Goal: Find specific page/section: Find specific page/section

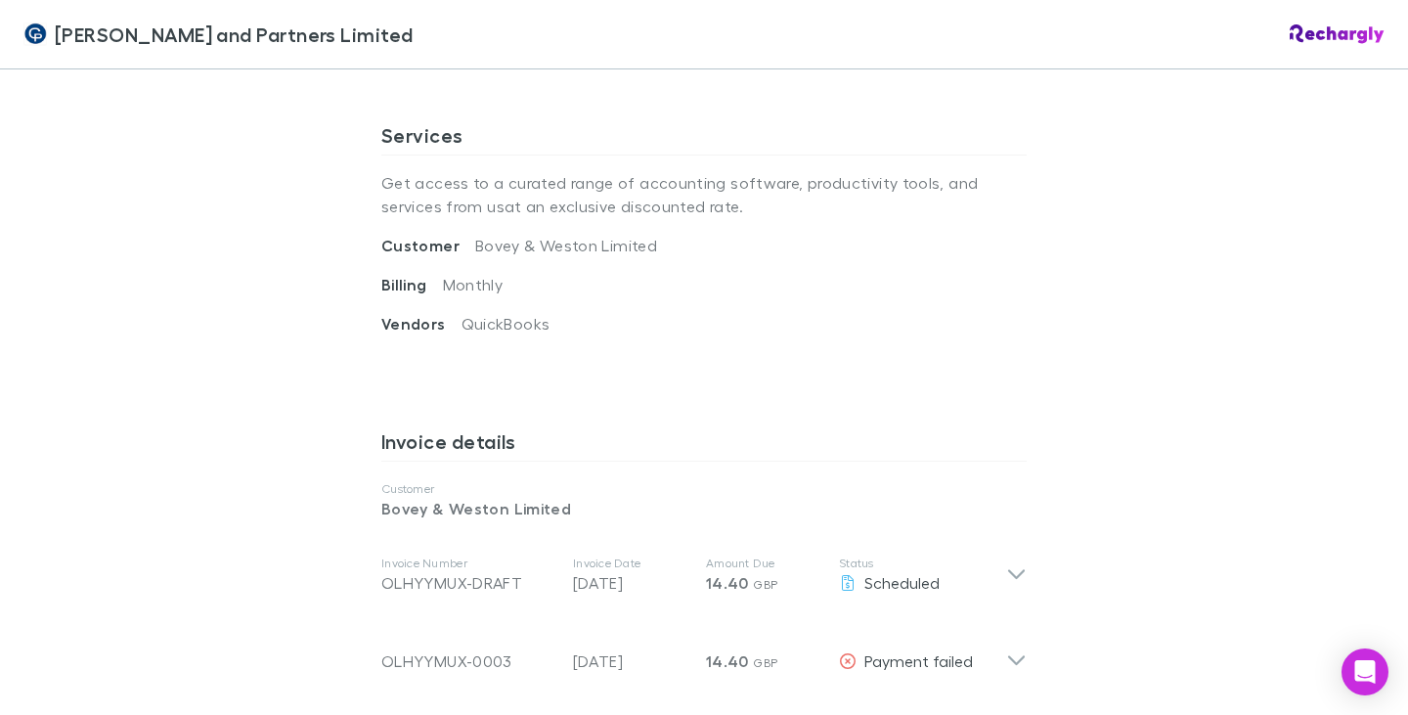
scroll to position [98, 0]
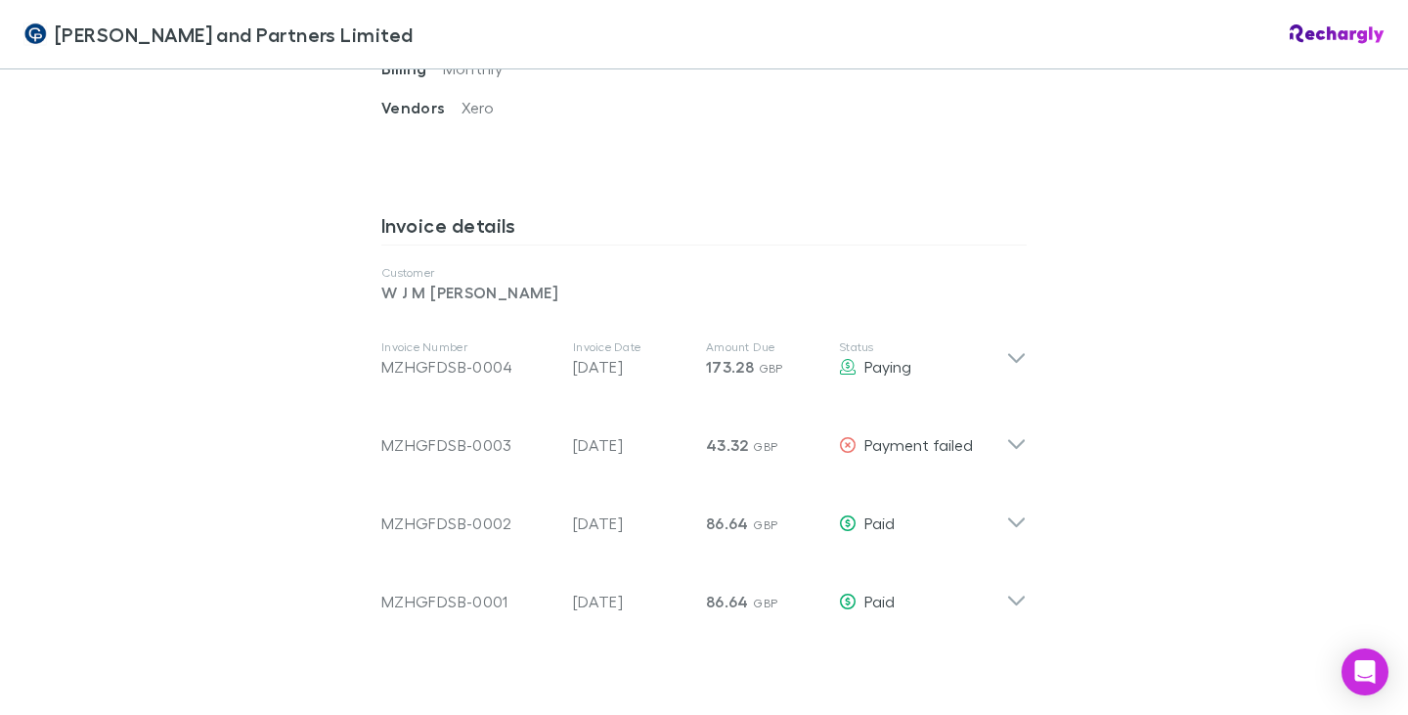
scroll to position [978, 0]
